Goal: Register for event/course

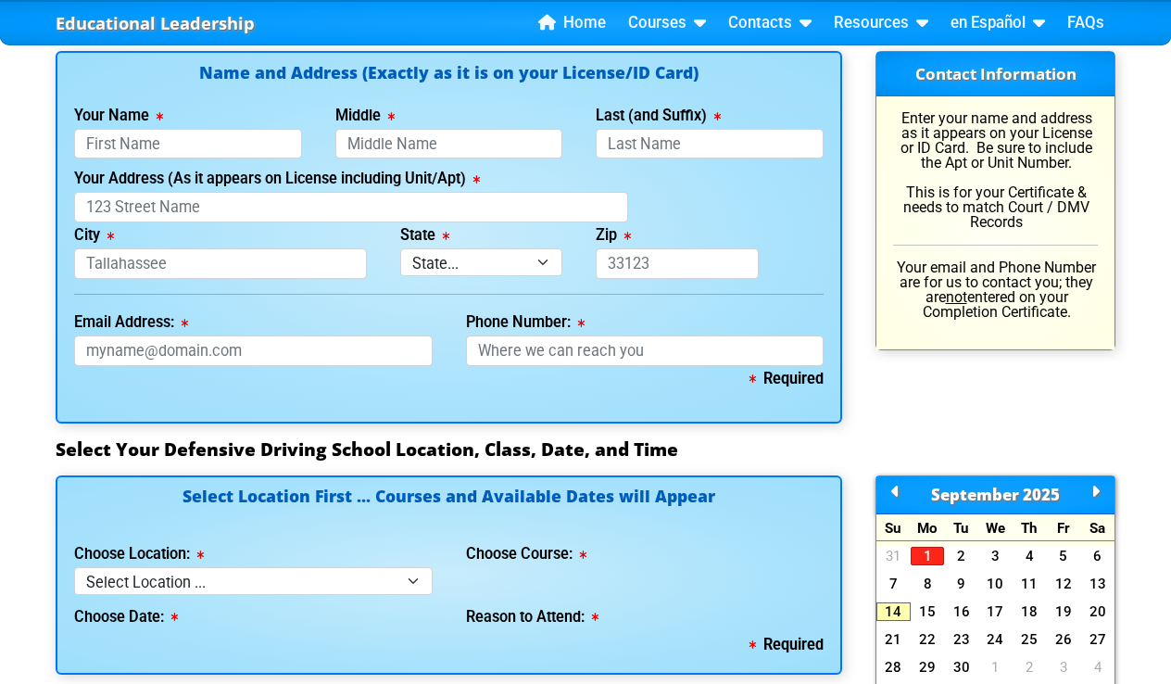
scroll to position [1394, 0]
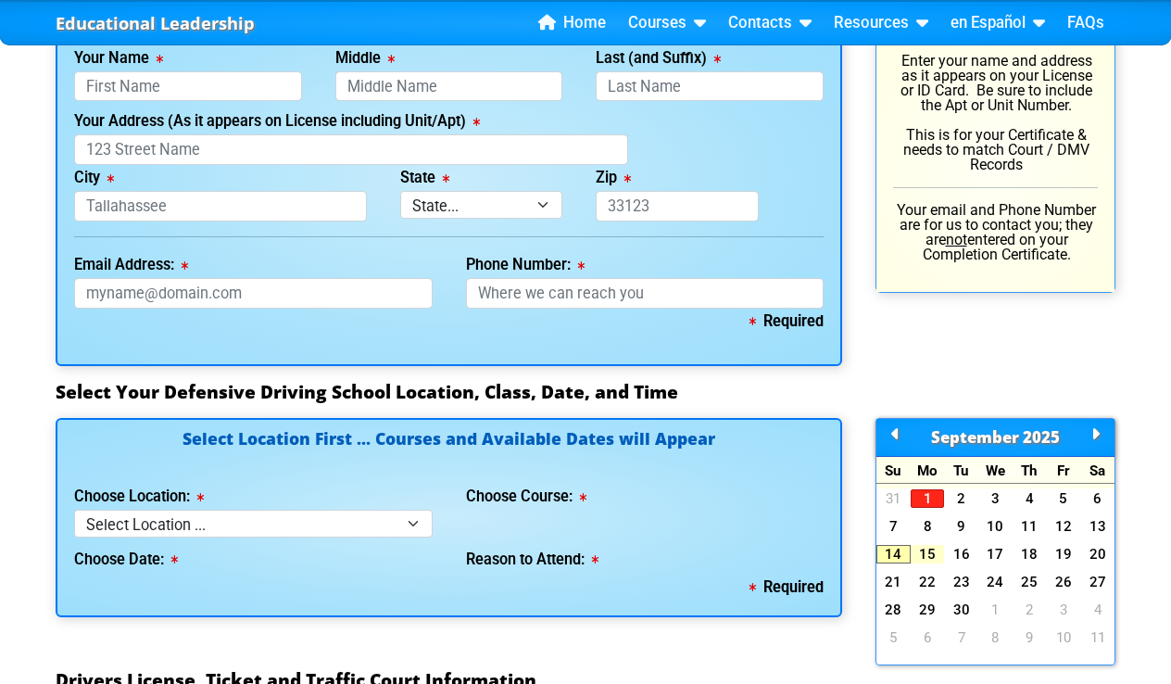
click at [931, 548] on link "15" at bounding box center [928, 554] width 34 height 19
select select "3"
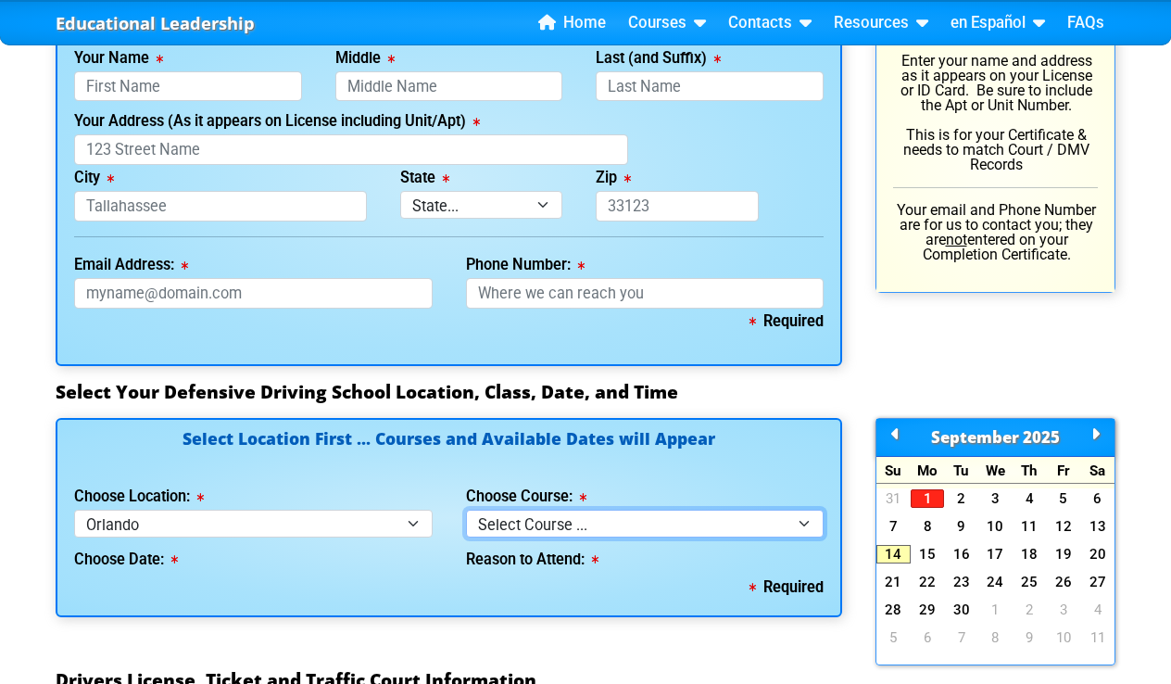
drag, startPoint x: 800, startPoint y: 509, endPoint x: 763, endPoint y: 462, distance: 59.3
click at [763, 462] on div "Select Location First ... Courses and Available Dates will Appear Choose Locati…" at bounding box center [449, 517] width 787 height 199
select select "2"
select select
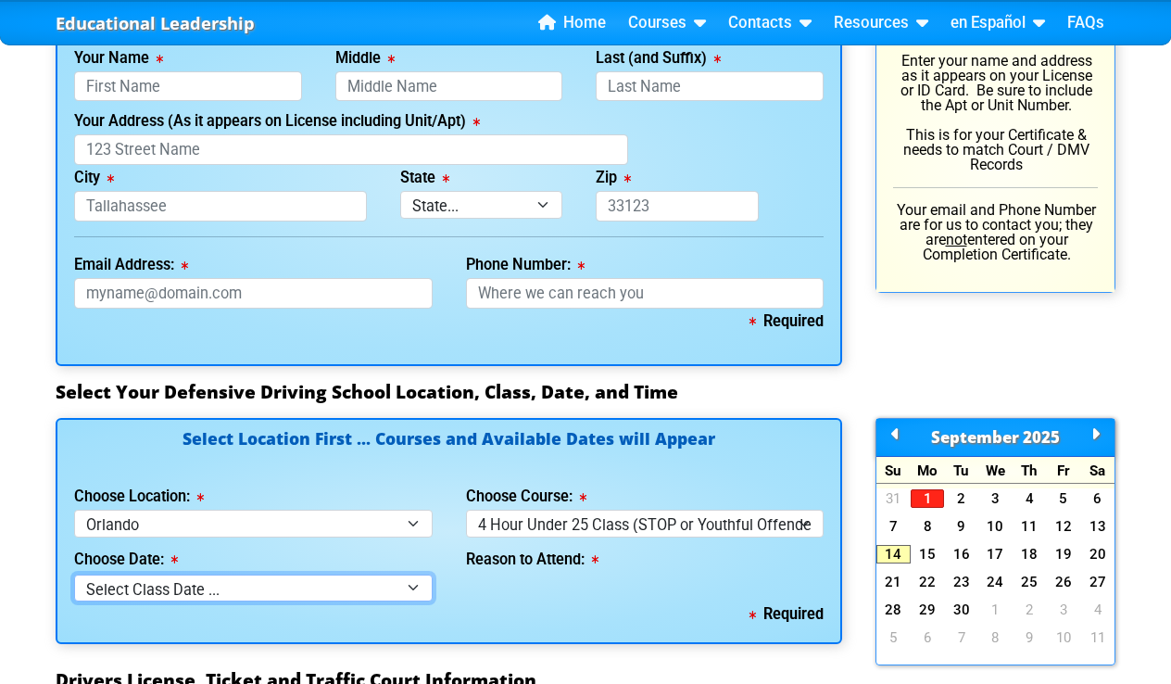
drag, startPoint x: 418, startPoint y: 582, endPoint x: 608, endPoint y: 584, distance: 190.0
click at [608, 584] on div "Choose Date: Select Class Date ... [DATE] -- (Registration Closed - Class Full)…" at bounding box center [448, 569] width 783 height 64
drag, startPoint x: 413, startPoint y: 583, endPoint x: 815, endPoint y: 518, distance: 407.3
click at [815, 518] on div "Select Location First ... Courses and Available Dates will Appear Choose Locati…" at bounding box center [449, 531] width 787 height 227
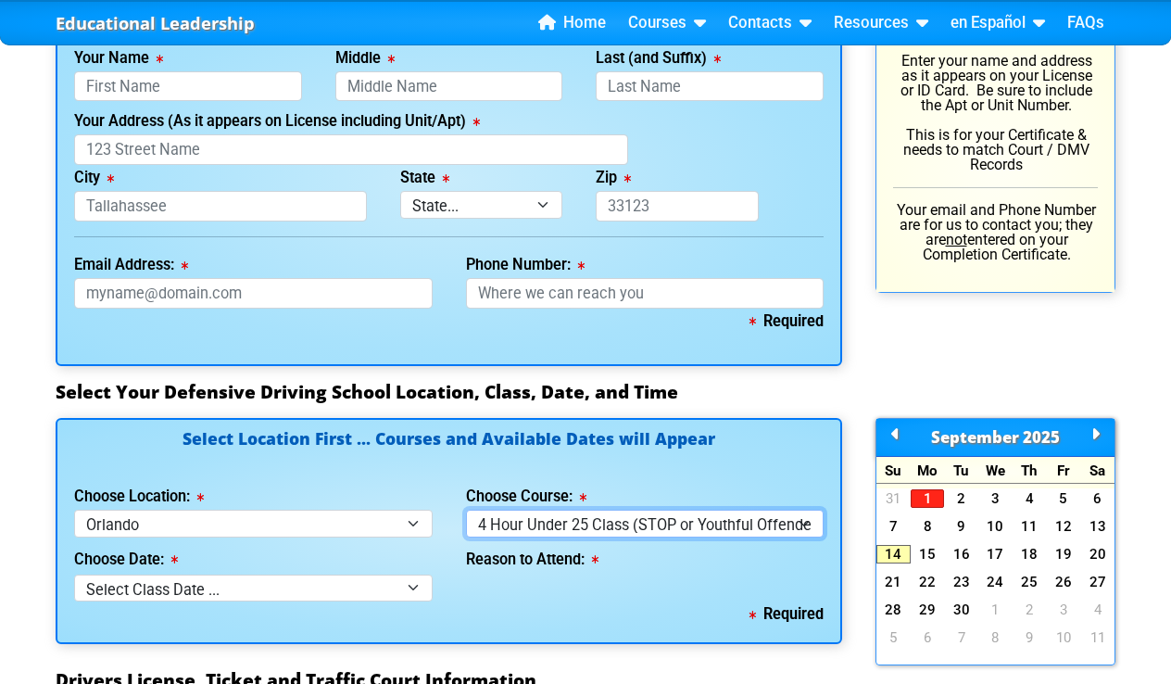
drag, startPoint x: 485, startPoint y: 519, endPoint x: 776, endPoint y: 463, distance: 297.1
click at [776, 463] on div "Select Location First ... Courses and Available Dates will Appear Choose Locati…" at bounding box center [449, 531] width 787 height 227
drag, startPoint x: 728, startPoint y: 522, endPoint x: 698, endPoint y: 619, distance: 102.0
click at [698, 619] on div "Select Location First ... Courses and Available Dates will Appear Choose Locati…" at bounding box center [449, 531] width 787 height 227
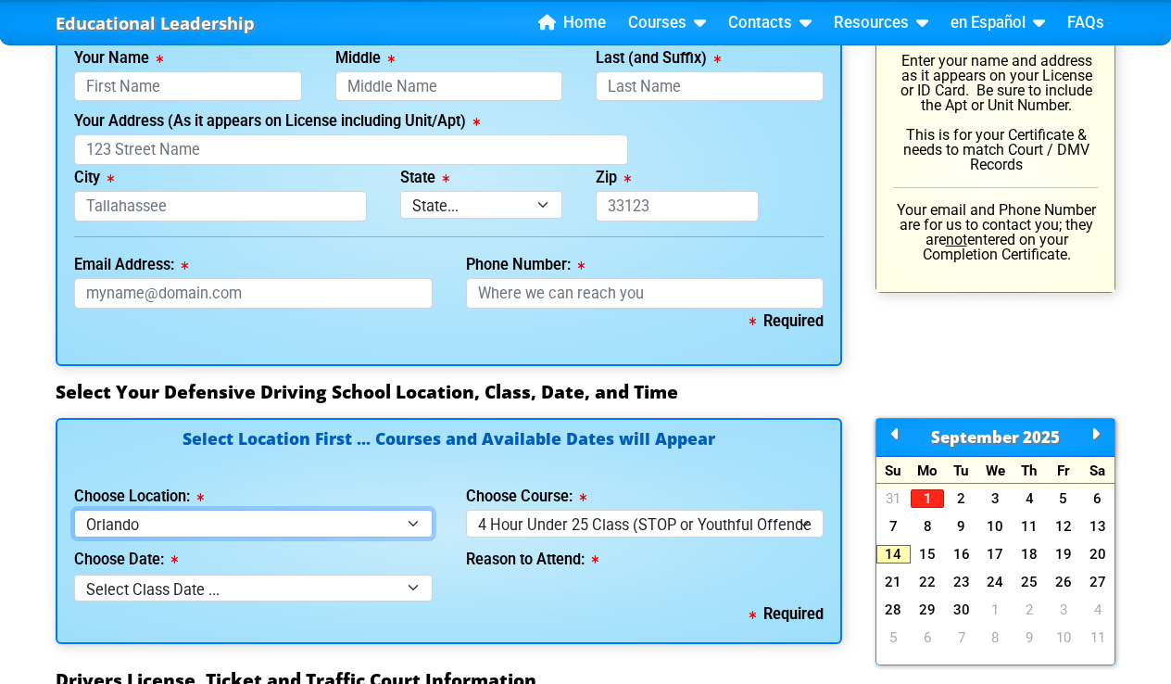
select select "4"
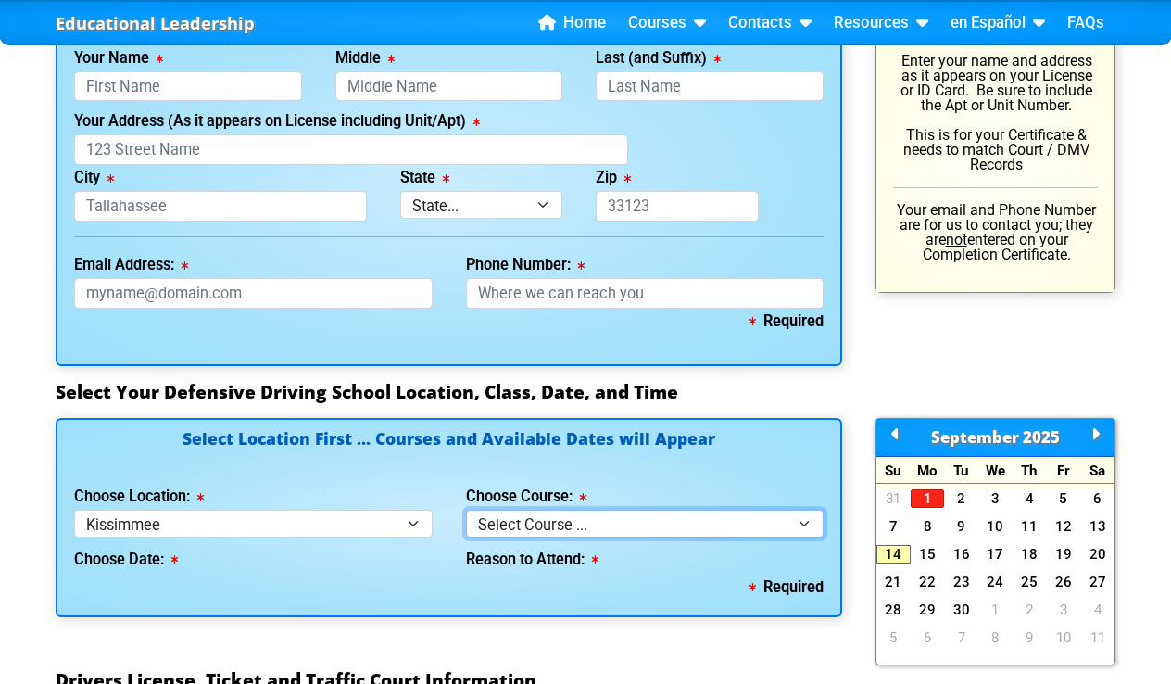
select select "1"
select select
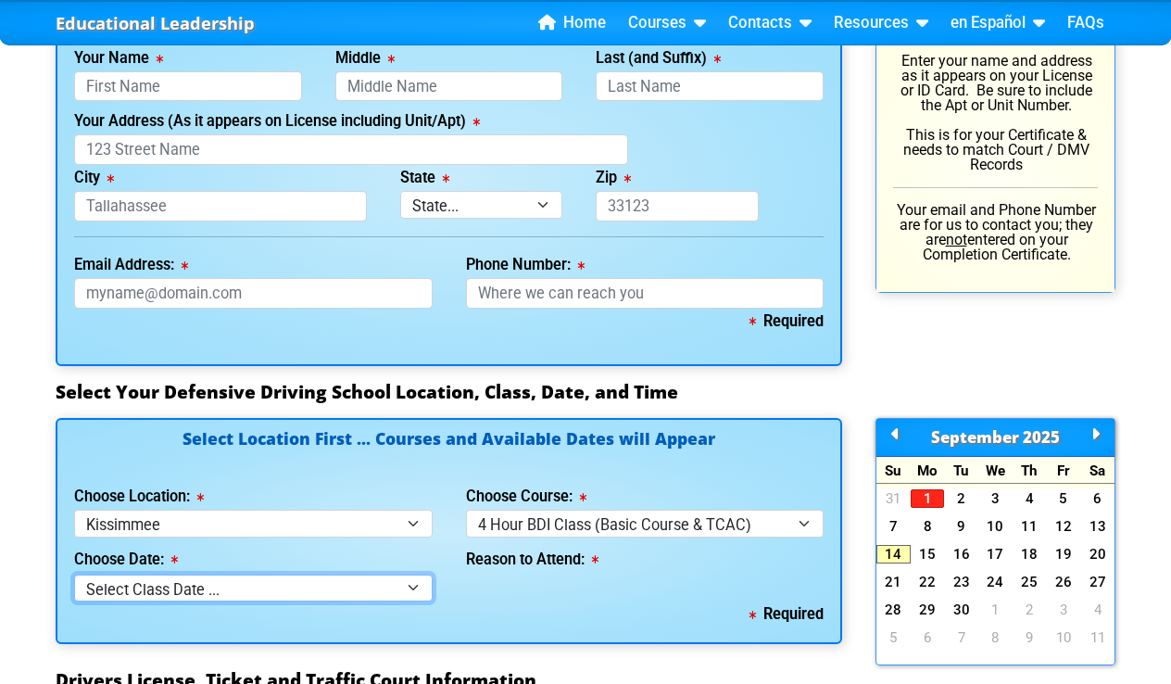
drag, startPoint x: 408, startPoint y: 578, endPoint x: 771, endPoint y: 567, distance: 363.4
click at [789, 565] on div "Choose Date: Select Class Date ... [DATE] -- (Registration Closed @ 4:30 pm) Th…" at bounding box center [448, 569] width 783 height 64
click at [865, 84] on div "Contact Information Enter your name and address as it appears on your License o…" at bounding box center [995, 180] width 273 height 372
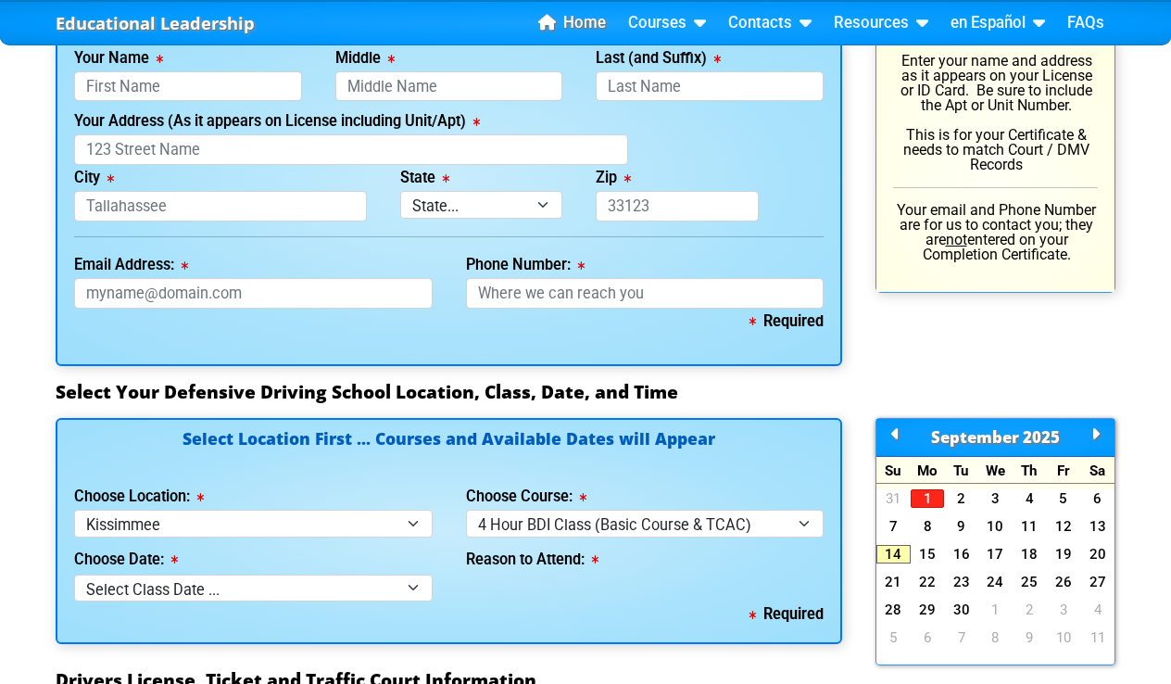
click at [599, 24] on link "Home" at bounding box center [572, 23] width 82 height 28
